Goal: Register for event/course

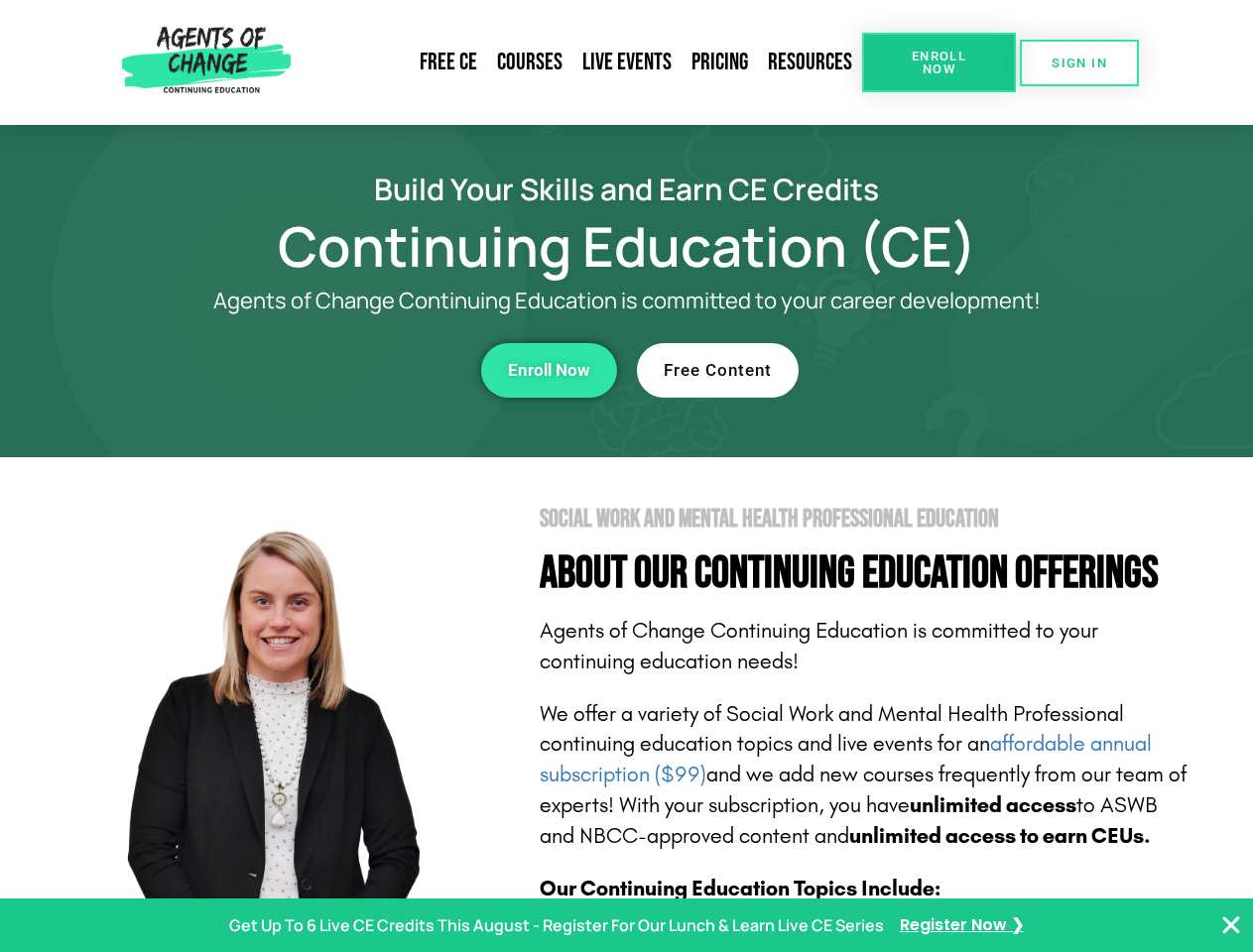
click at [626, 476] on section "Social Work and Mental Health Professional Education About Our Continuing Educa…" at bounding box center [626, 873] width 1253 height 833
click at [938, 62] on span "Enroll Now" at bounding box center [939, 63] width 90 height 26
click at [1079, 62] on span "SIGN IN" at bounding box center [1079, 63] width 56 height 13
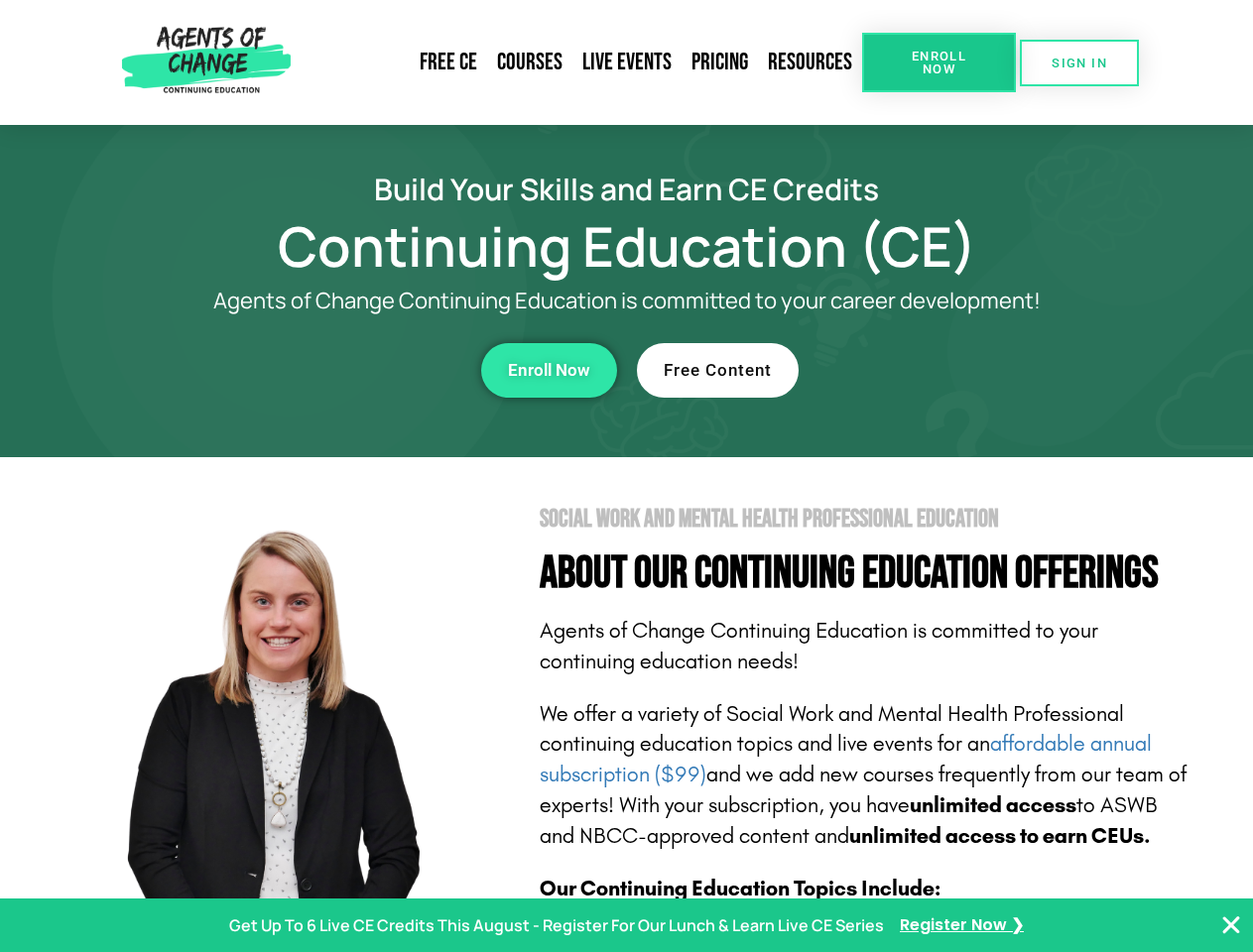
click at [344, 370] on div "Enroll Now" at bounding box center [343, 370] width 545 height 55
click at [548, 370] on span "Enroll Now" at bounding box center [549, 370] width 82 height 17
click at [909, 370] on div "Free Content" at bounding box center [909, 370] width 545 height 55
